Goal: Communication & Community: Answer question/provide support

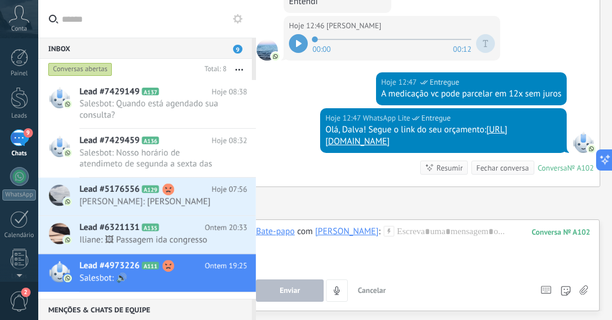
scroll to position [1077, 0]
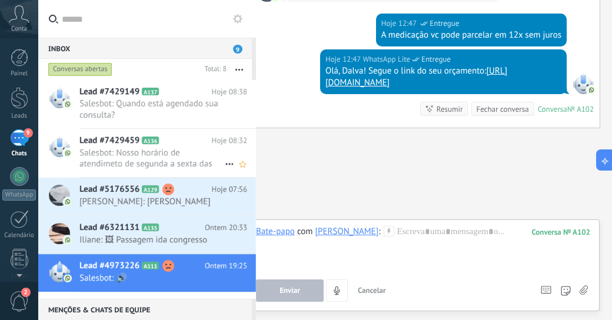
click at [128, 161] on span "Salesbot: Nosso horário de atendimeto de segunda a sexta das 8:00 as 12:00 e da…" at bounding box center [151, 158] width 145 height 22
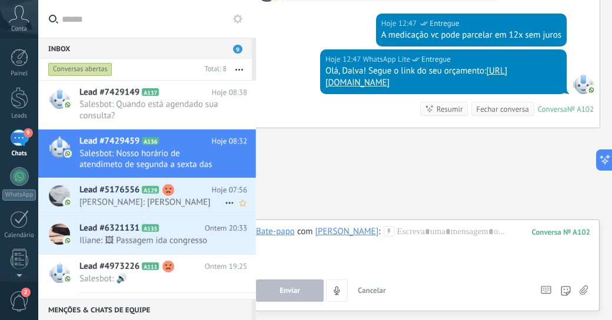
scroll to position [59, 0]
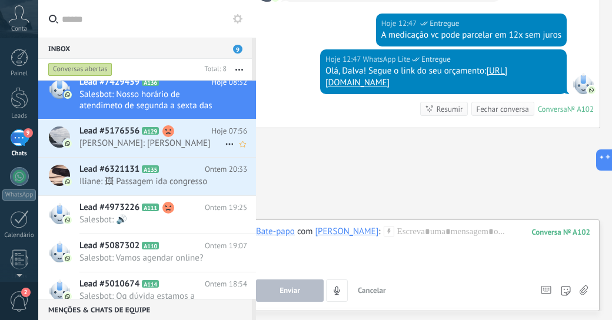
click at [165, 147] on span "[PERSON_NAME]: [PERSON_NAME]" at bounding box center [151, 143] width 145 height 11
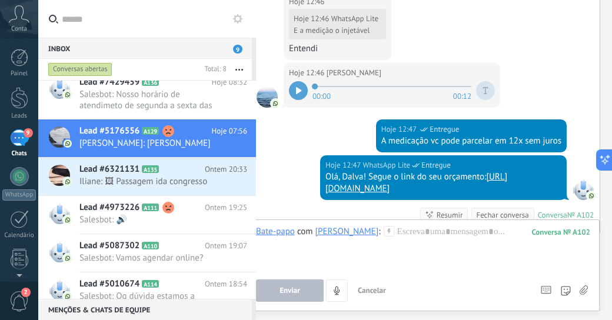
scroll to position [1089, 0]
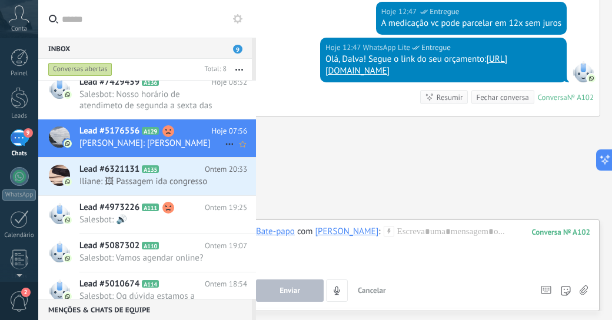
click at [114, 138] on span "[PERSON_NAME]: [PERSON_NAME]" at bounding box center [151, 143] width 145 height 11
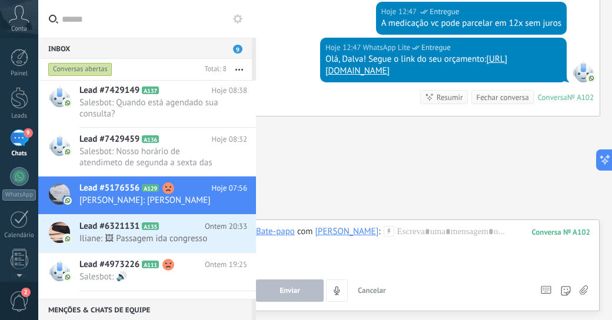
scroll to position [0, 0]
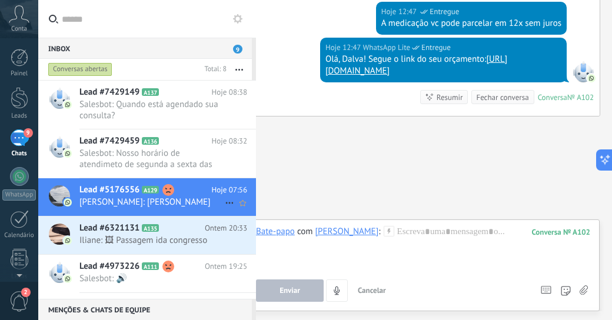
click at [149, 192] on span "A129" at bounding box center [150, 190] width 17 height 8
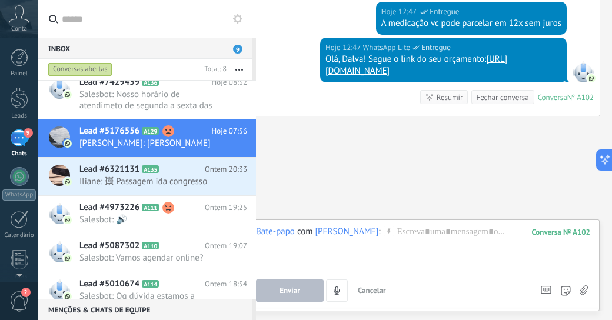
drag, startPoint x: 122, startPoint y: 181, endPoint x: 404, endPoint y: 154, distance: 283.1
click at [314, 101] on div "Hoje 12:47 WhatsApp Lite Entregue Olá, Dalva! Segue o link do seu orçamento: ht…" at bounding box center [425, 77] width 349 height 78
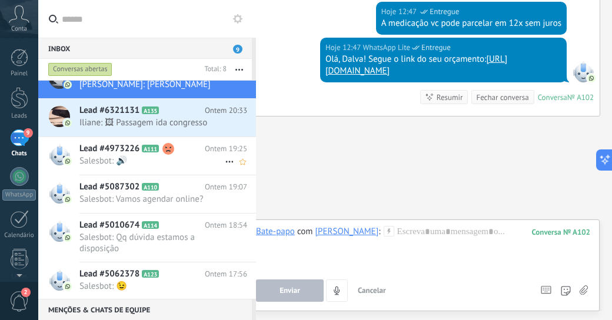
scroll to position [0, 0]
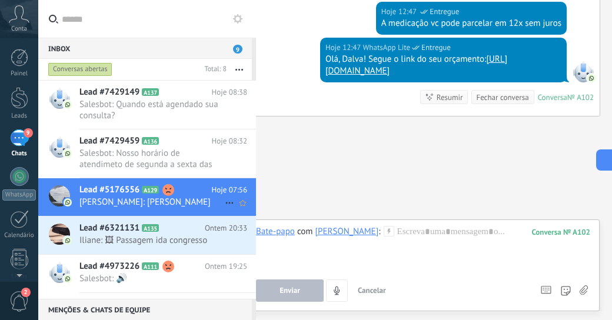
click at [109, 200] on span "[PERSON_NAME]: [PERSON_NAME]" at bounding box center [151, 202] width 145 height 11
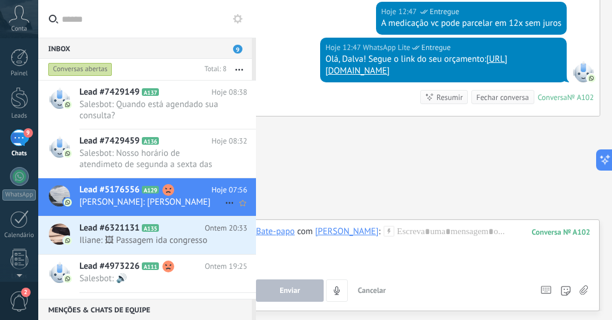
click at [109, 200] on span "[PERSON_NAME]: [PERSON_NAME]" at bounding box center [151, 202] width 145 height 11
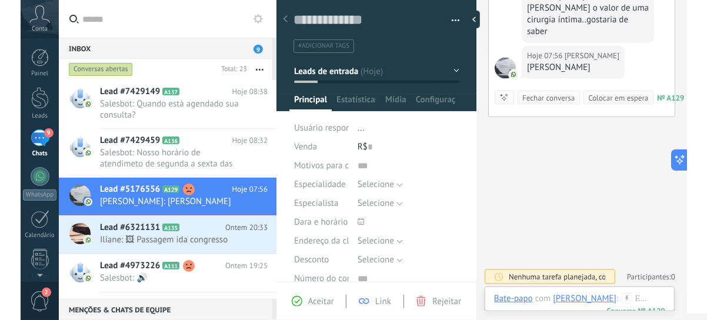
scroll to position [635, 0]
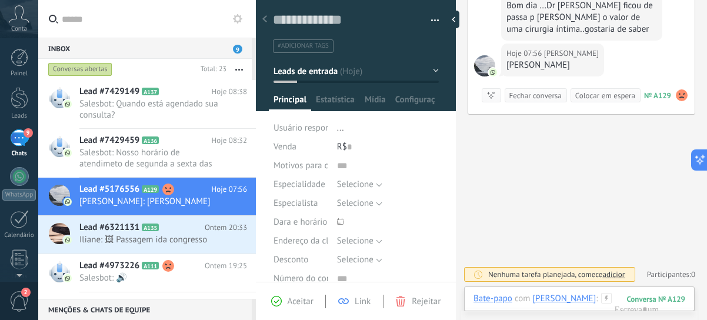
click at [611, 295] on icon at bounding box center [606, 298] width 11 height 11
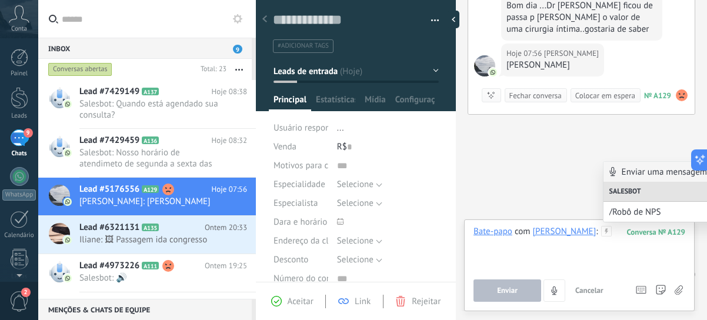
click at [564, 250] on div at bounding box center [580, 248] width 212 height 45
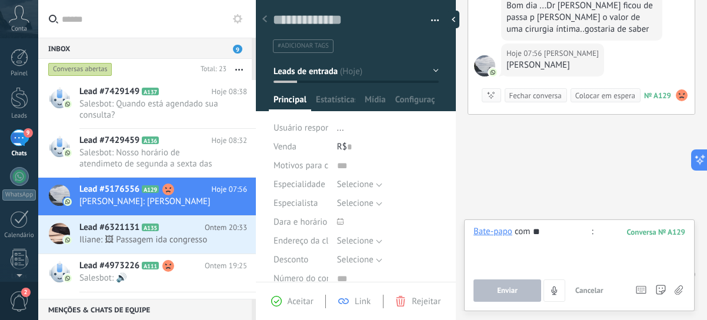
type input "*"
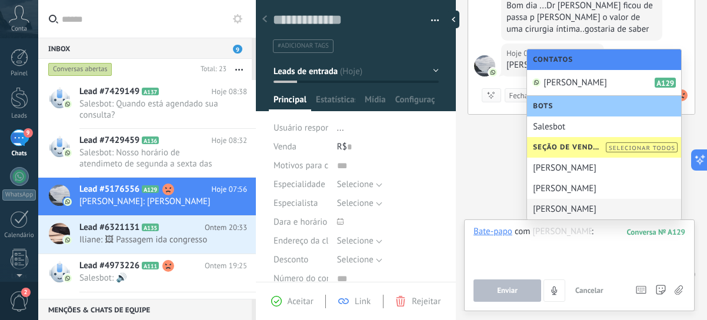
click at [611, 232] on div at bounding box center [580, 248] width 212 height 45
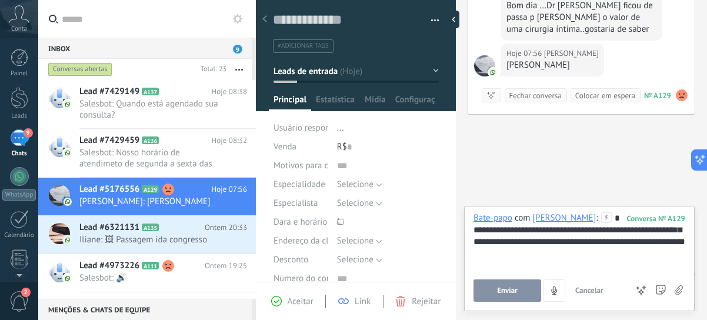
click at [509, 291] on span "Enviar" at bounding box center [507, 291] width 21 height 8
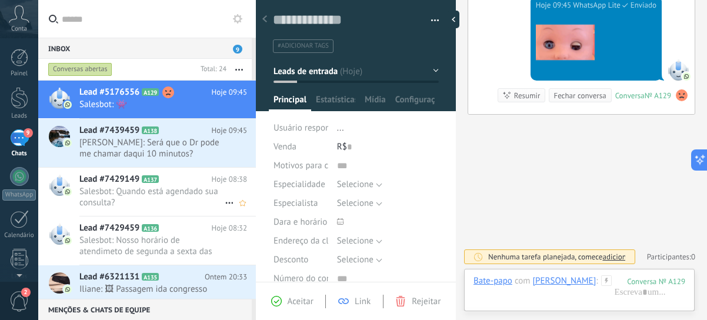
scroll to position [59, 0]
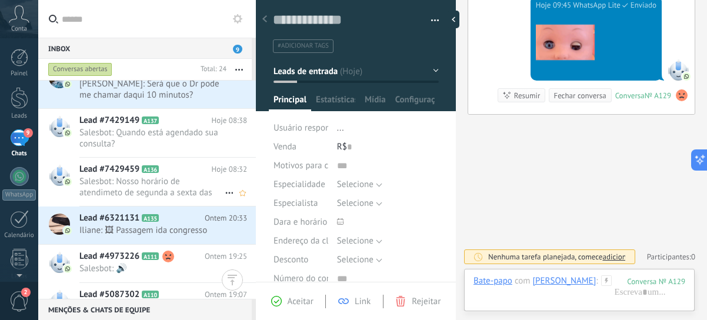
click at [188, 195] on span "Salesbot: Nosso horário de atendimeto de segunda a sexta das 8:00 as 12:00 e da…" at bounding box center [151, 187] width 145 height 22
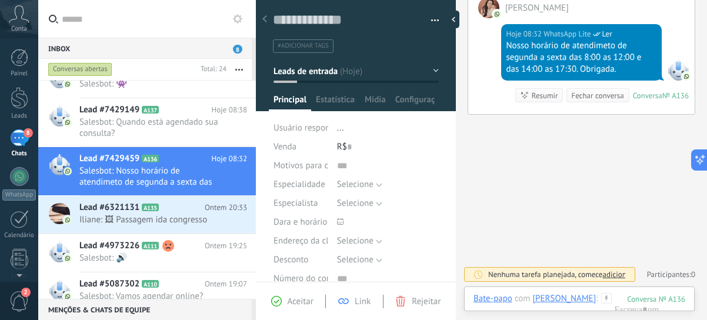
scroll to position [381, 0]
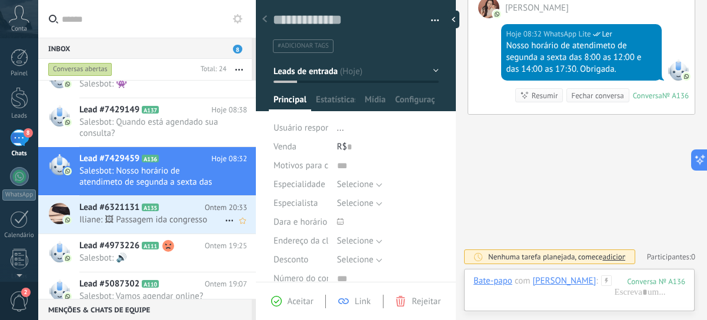
click at [153, 219] on span "Iliane: 🖼 Passagem ida congresso" at bounding box center [151, 219] width 145 height 11
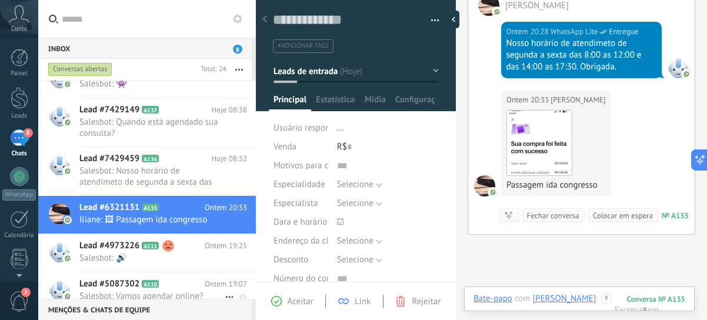
scroll to position [118, 0]
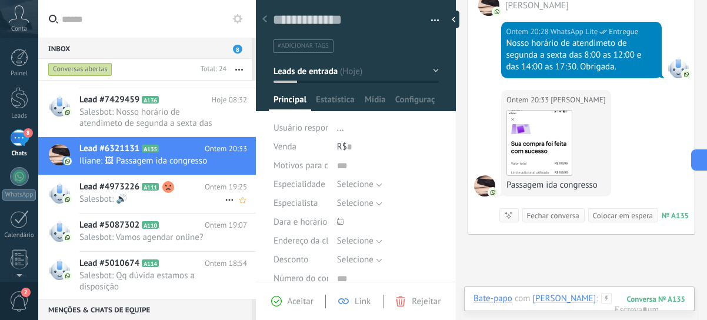
click at [149, 201] on span "Salesbot: 🔊" at bounding box center [151, 199] width 145 height 11
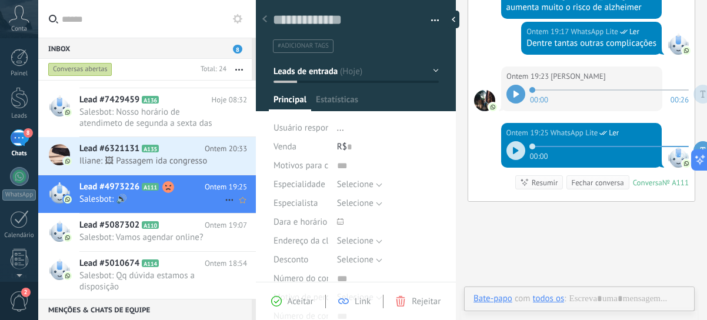
scroll to position [18, 0]
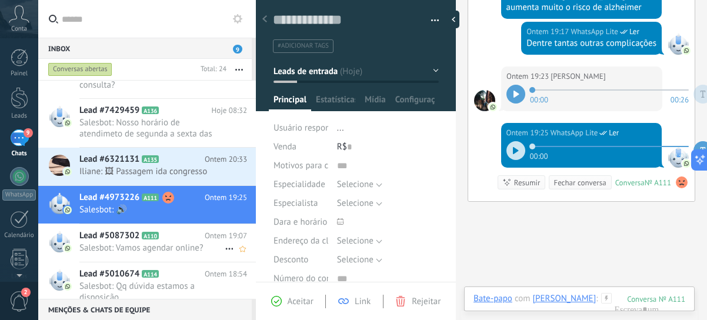
click at [165, 248] on span "Salesbot: Vamos agendar online?" at bounding box center [151, 247] width 145 height 11
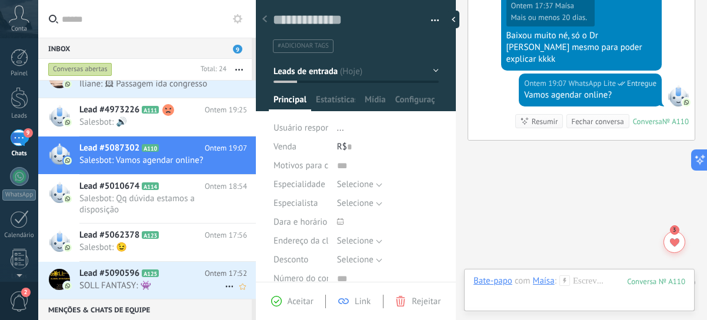
scroll to position [235, 0]
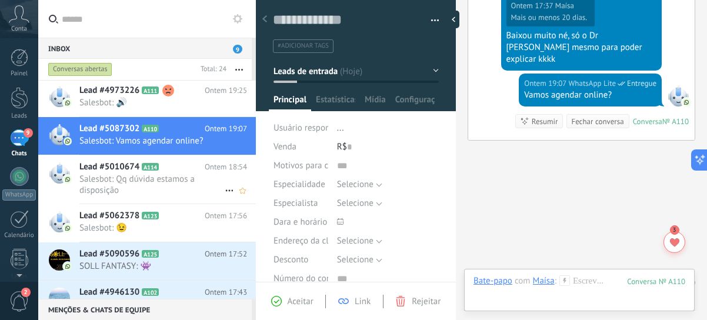
click at [160, 183] on span "Salesbot: Qq dúvida estamos a disposição" at bounding box center [151, 185] width 145 height 22
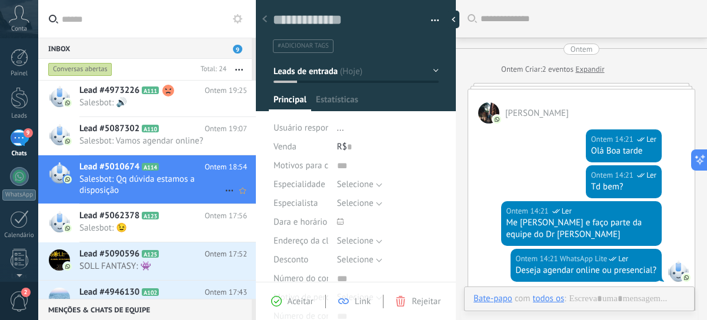
scroll to position [856, 0]
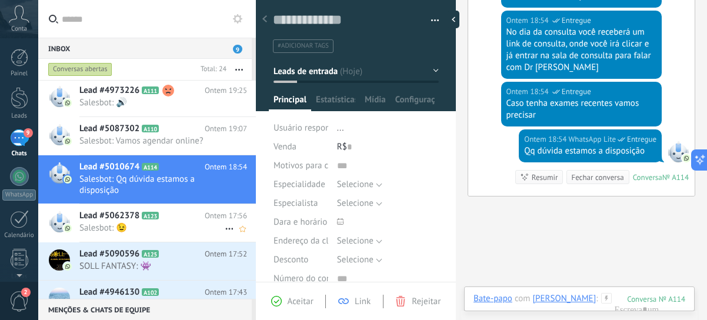
click at [176, 229] on span "Salesbot: 😉" at bounding box center [151, 227] width 145 height 11
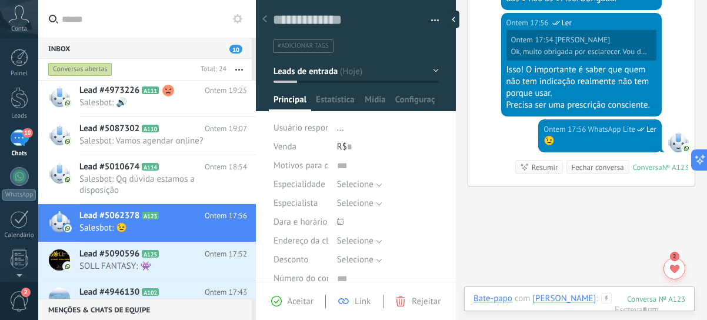
scroll to position [840, 0]
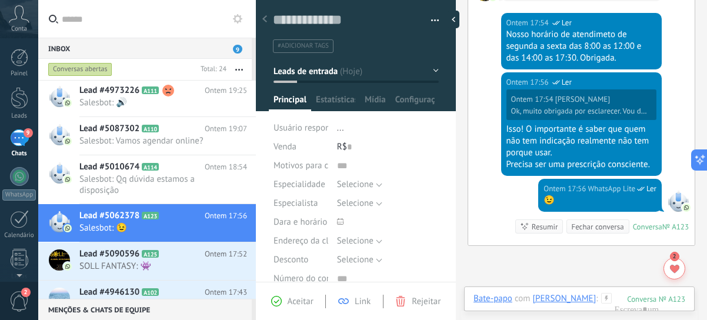
click at [611, 254] on span "2" at bounding box center [675, 257] width 4 height 6
click at [192, 261] on span "SOLL FANTASY: 👾" at bounding box center [151, 266] width 145 height 11
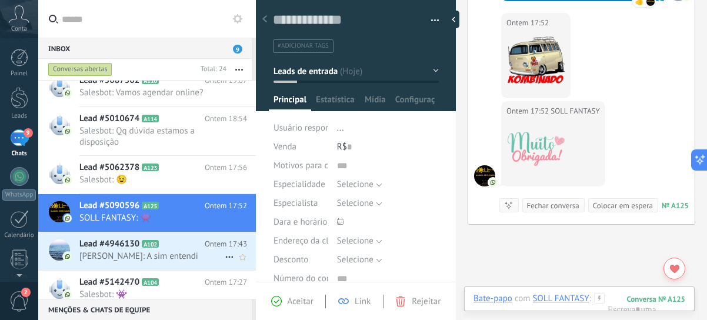
scroll to position [294, 0]
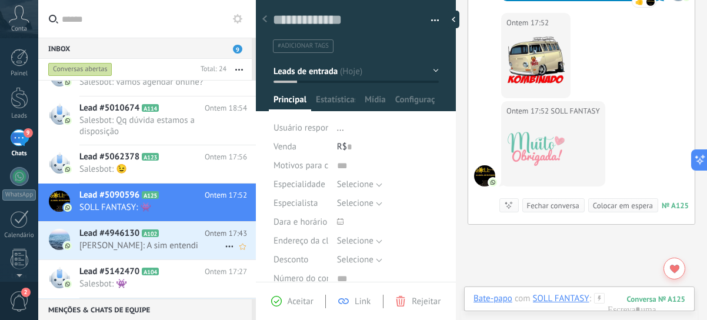
click at [191, 246] on span "[PERSON_NAME]: A sim entendi" at bounding box center [151, 245] width 145 height 11
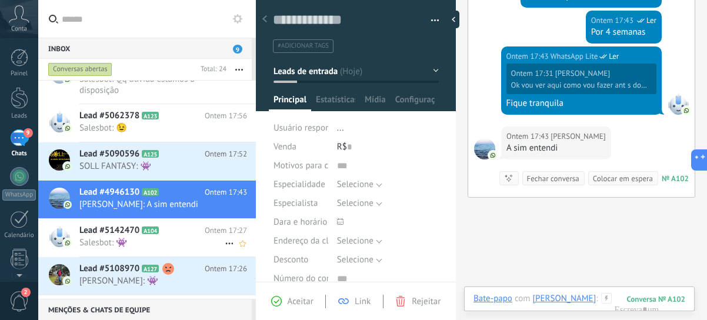
scroll to position [353, 0]
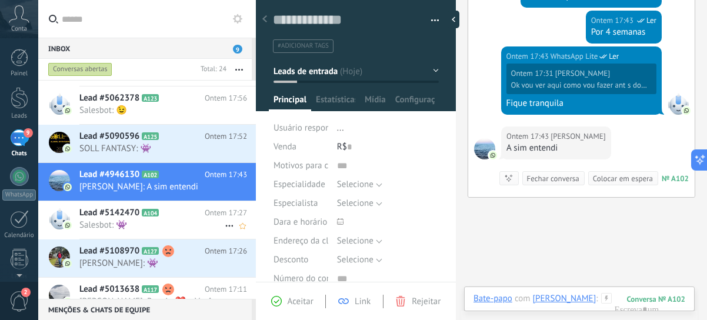
click at [173, 225] on span "Salesbot: 👾" at bounding box center [151, 224] width 145 height 11
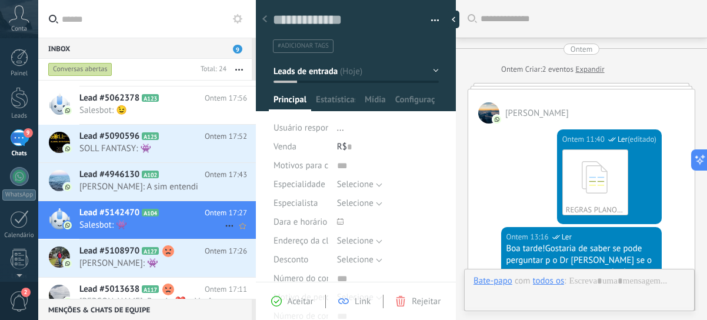
scroll to position [1016, 0]
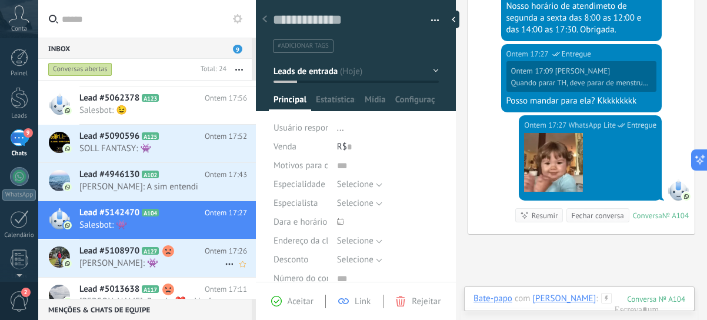
click at [168, 261] on span "[PERSON_NAME]: 👾" at bounding box center [151, 263] width 145 height 11
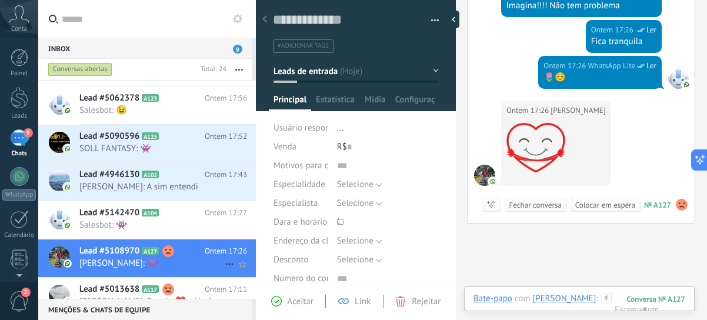
scroll to position [471, 0]
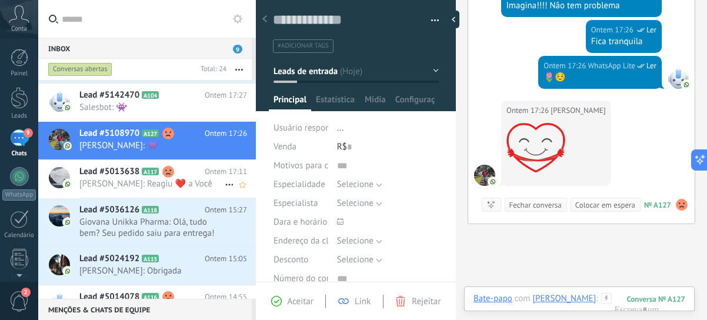
click at [200, 184] on span "[PERSON_NAME]: Reagiu ❤️ a Você" at bounding box center [151, 183] width 145 height 11
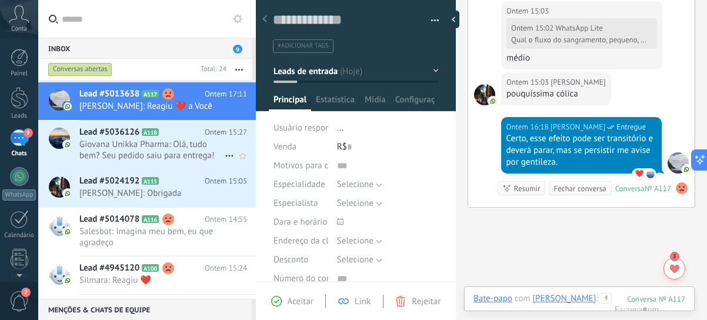
scroll to position [530, 0]
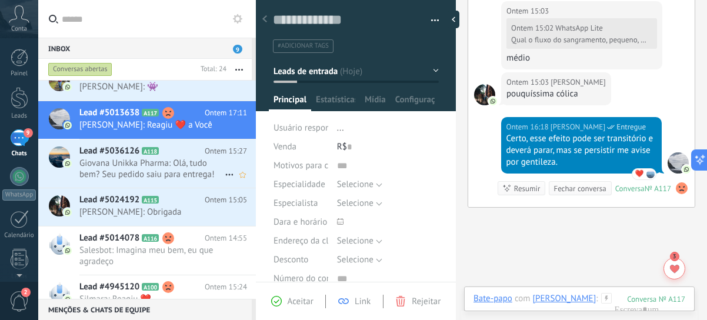
click at [164, 165] on span "Giovana Unikka Pharma: Olá, tudo bem? Seu pedido saiu para entrega! 📦 🚚 Código …" at bounding box center [151, 169] width 145 height 22
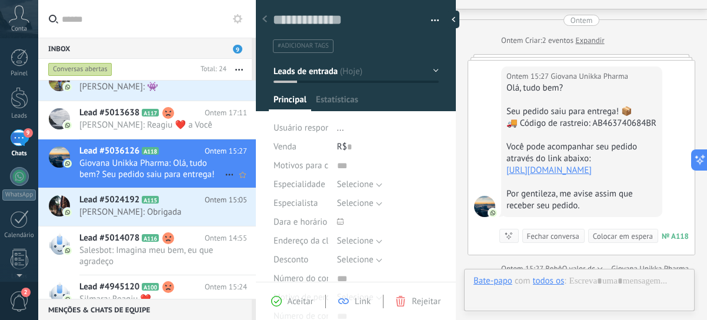
scroll to position [18, 0]
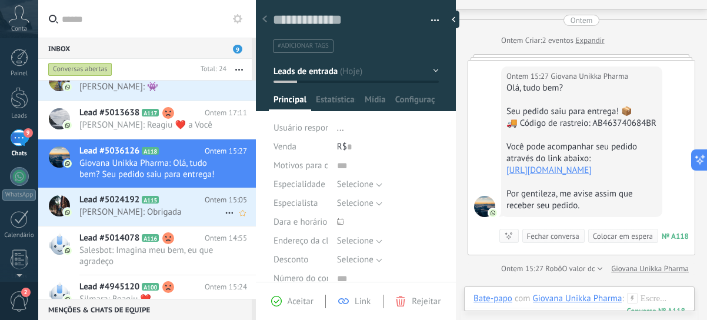
click at [164, 208] on span "[PERSON_NAME]: Obrigada" at bounding box center [151, 212] width 145 height 11
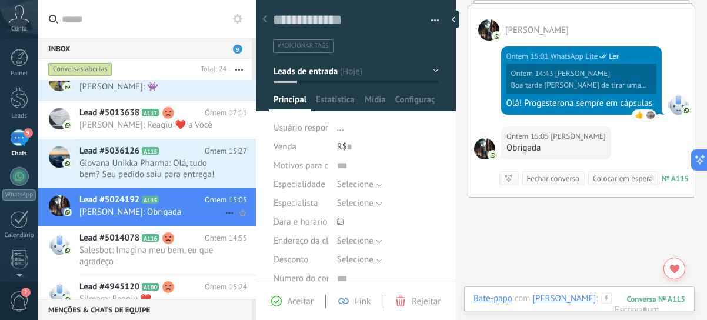
scroll to position [647, 0]
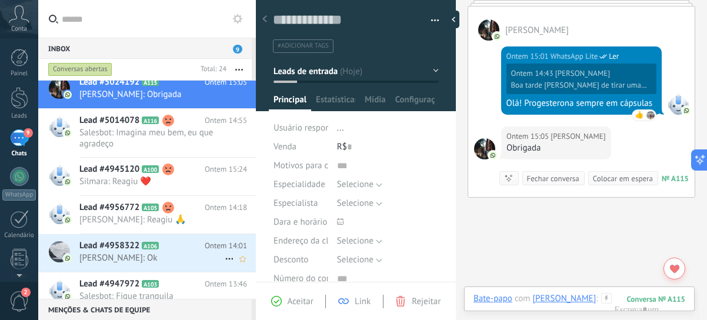
click at [159, 255] on span "[PERSON_NAME]: Ok" at bounding box center [151, 257] width 145 height 11
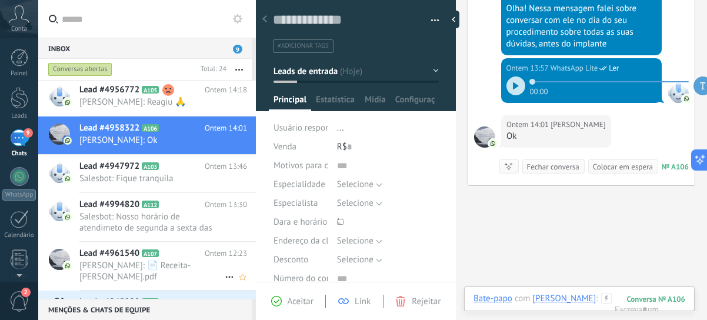
scroll to position [794, 0]
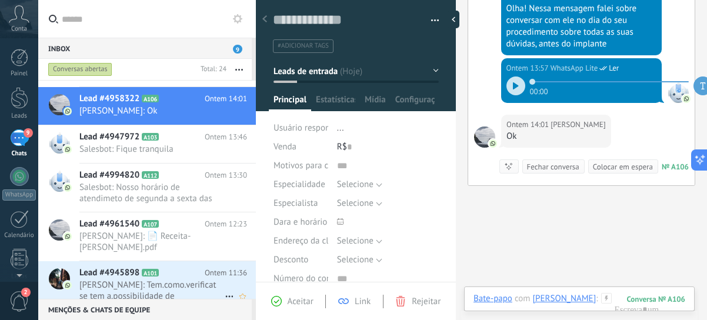
click at [171, 279] on span "[PERSON_NAME]: Tem.como.verificat se tem a.possibilidade de transdermico?" at bounding box center [151, 290] width 145 height 22
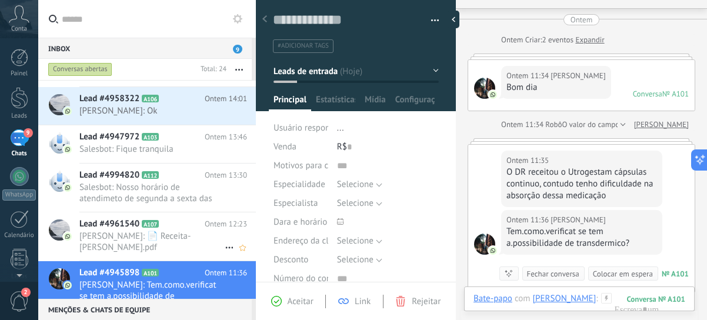
scroll to position [500, 0]
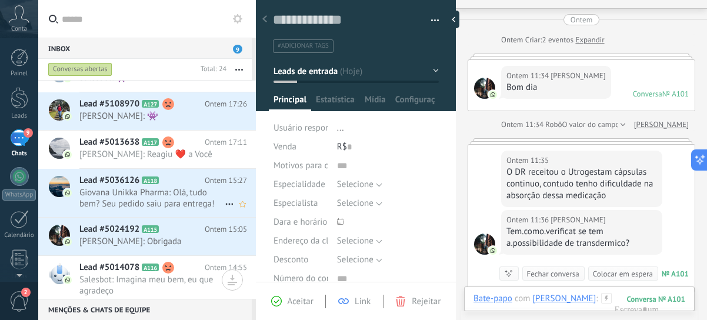
click at [191, 180] on h2 "Lead #5036126 A118" at bounding box center [141, 181] width 125 height 12
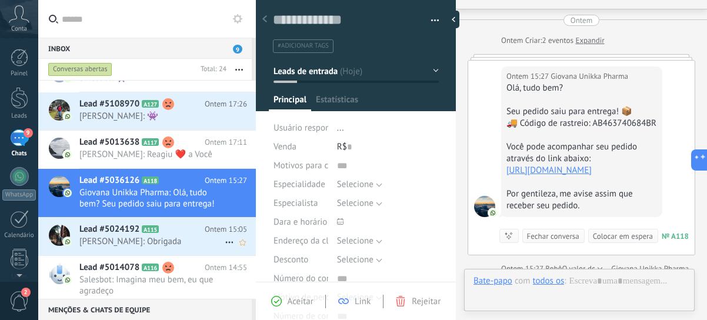
scroll to position [18, 0]
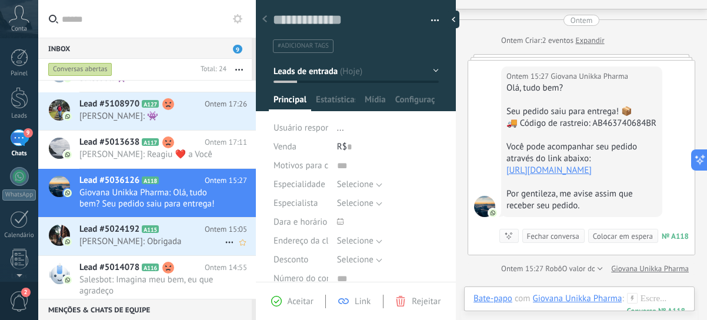
click at [197, 241] on span "[PERSON_NAME]: Obrigada" at bounding box center [151, 241] width 145 height 11
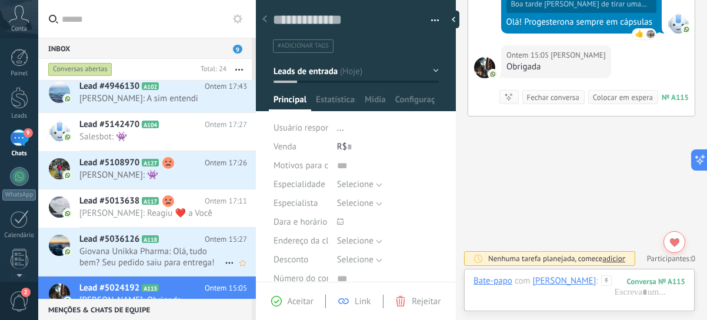
click at [192, 249] on span "Giovana Unikka Pharma: Olá, tudo bem? Seu pedido saiu para entrega! 📦 🚚 Código …" at bounding box center [151, 257] width 145 height 22
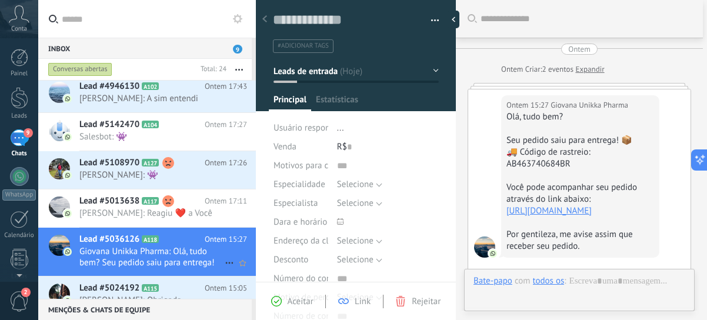
scroll to position [18, 0]
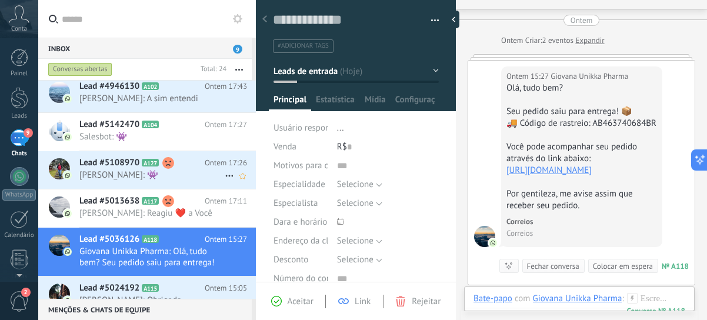
click at [207, 167] on span "Ontem 17:26" at bounding box center [226, 163] width 42 height 12
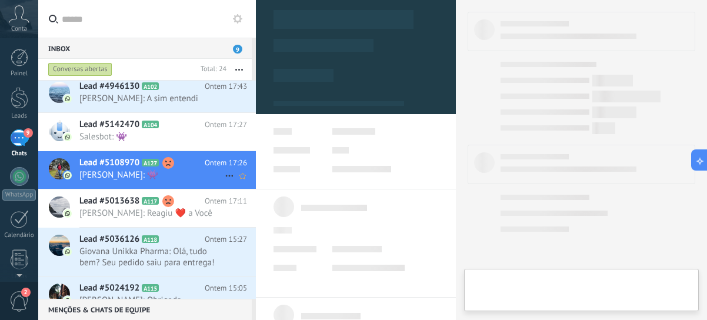
type textarea "**********"
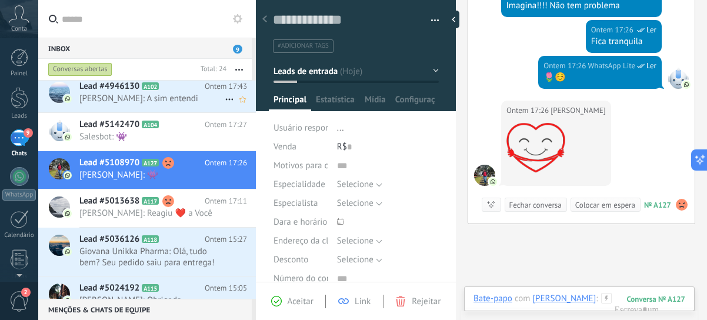
click at [222, 96] on icon at bounding box center [229, 99] width 14 height 14
